Goal: Information Seeking & Learning: Learn about a topic

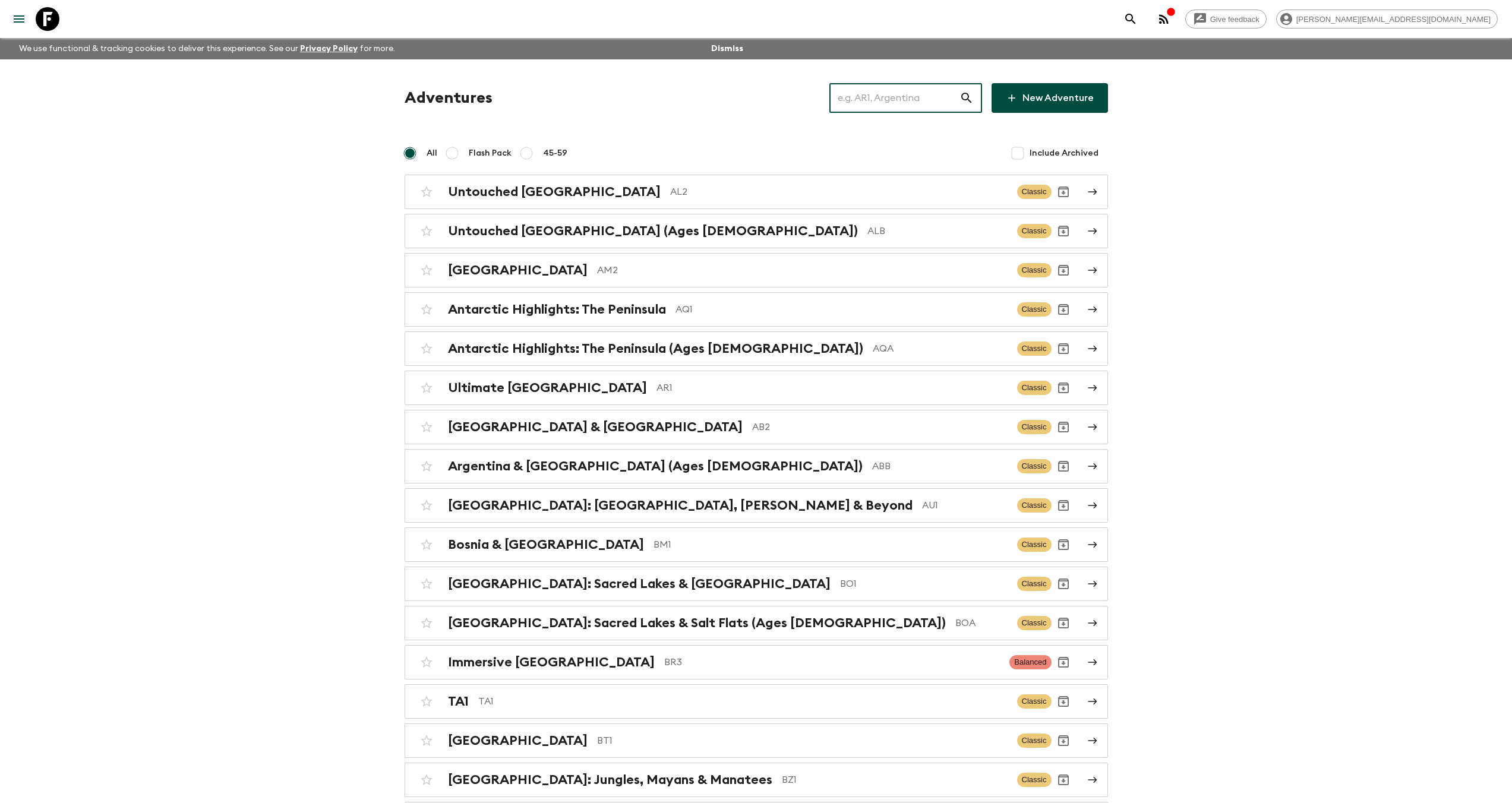
click at [925, 103] on input "text" at bounding box center [894, 98] width 130 height 33
paste input "[GEOGRAPHIC_DATA]"
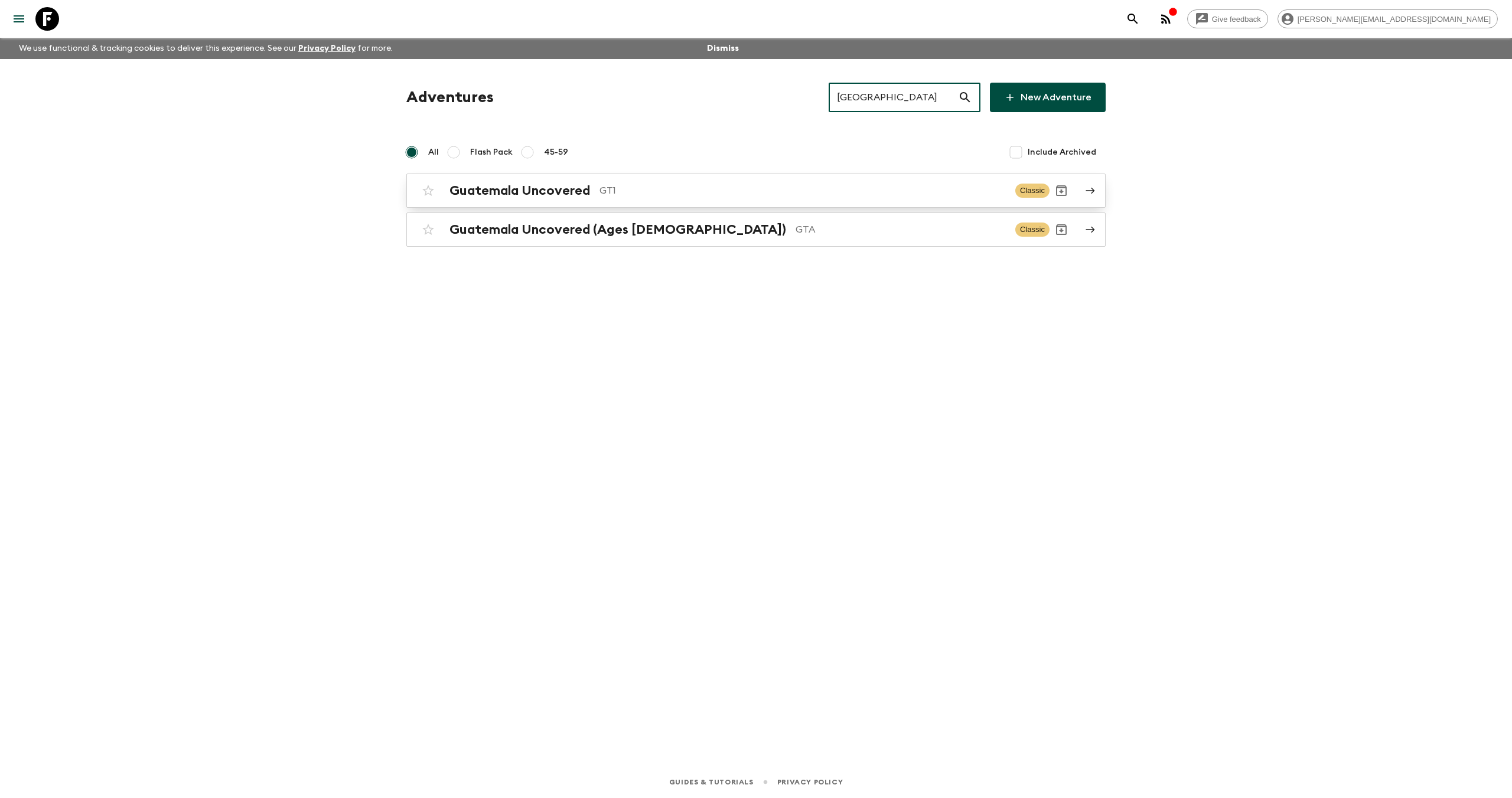
type input "[GEOGRAPHIC_DATA]"
click at [563, 196] on h2 "Guatemala Uncovered" at bounding box center [519, 190] width 141 height 15
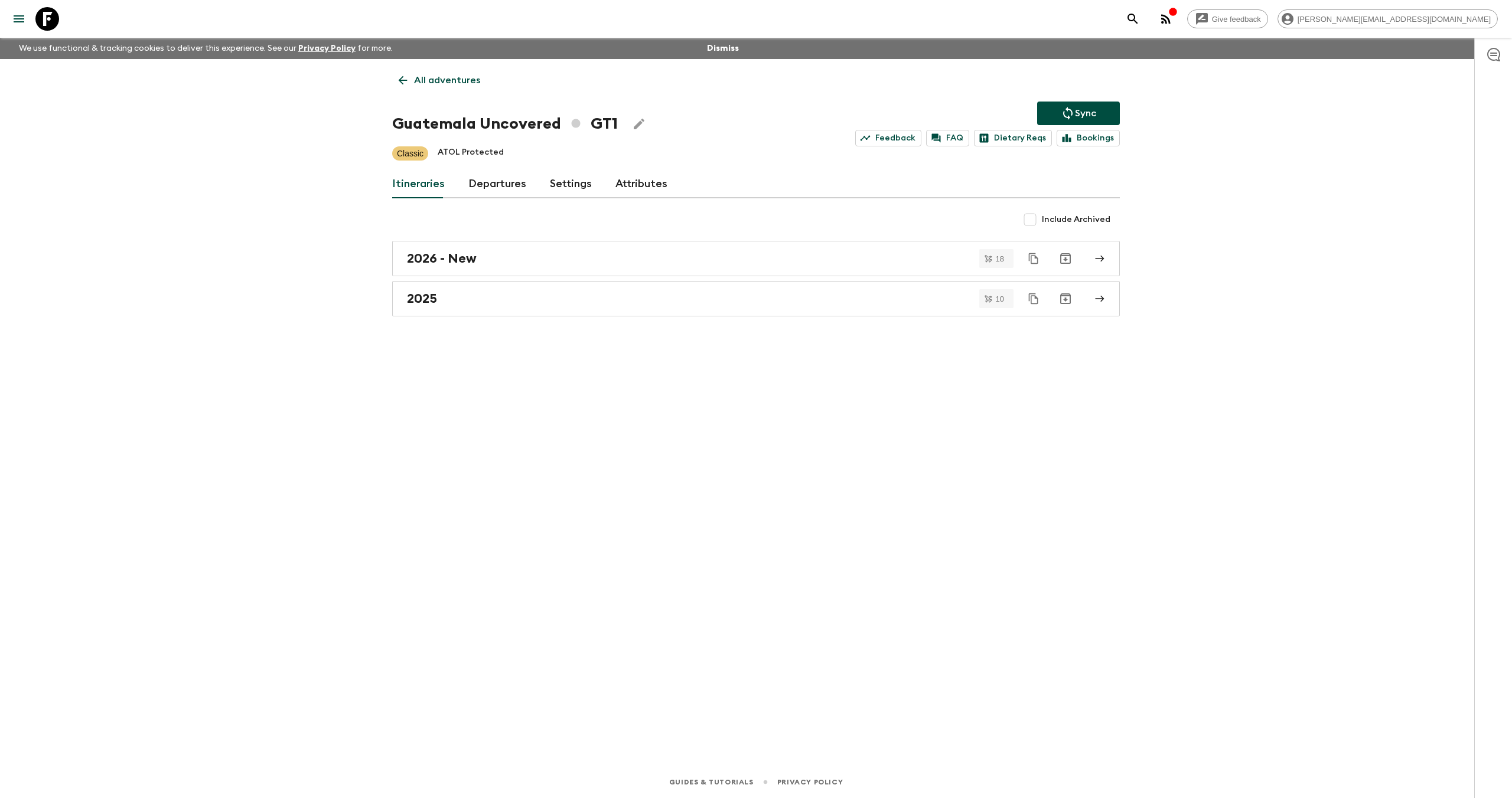
click at [636, 182] on link "Attributes" at bounding box center [641, 184] width 52 height 29
